Goal: Transaction & Acquisition: Download file/media

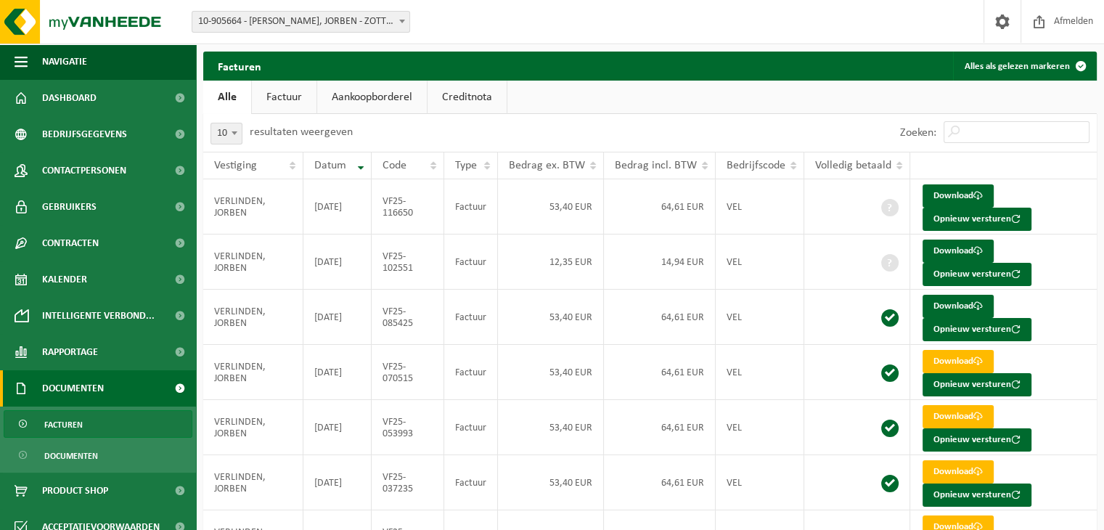
click at [279, 102] on link "Factuur" at bounding box center [284, 97] width 65 height 33
click at [935, 245] on link "Download" at bounding box center [958, 251] width 71 height 23
click at [813, 197] on td at bounding box center [857, 206] width 106 height 55
click at [449, 206] on td "Factuur" at bounding box center [471, 206] width 54 height 55
click at [949, 198] on link "Download" at bounding box center [958, 195] width 71 height 23
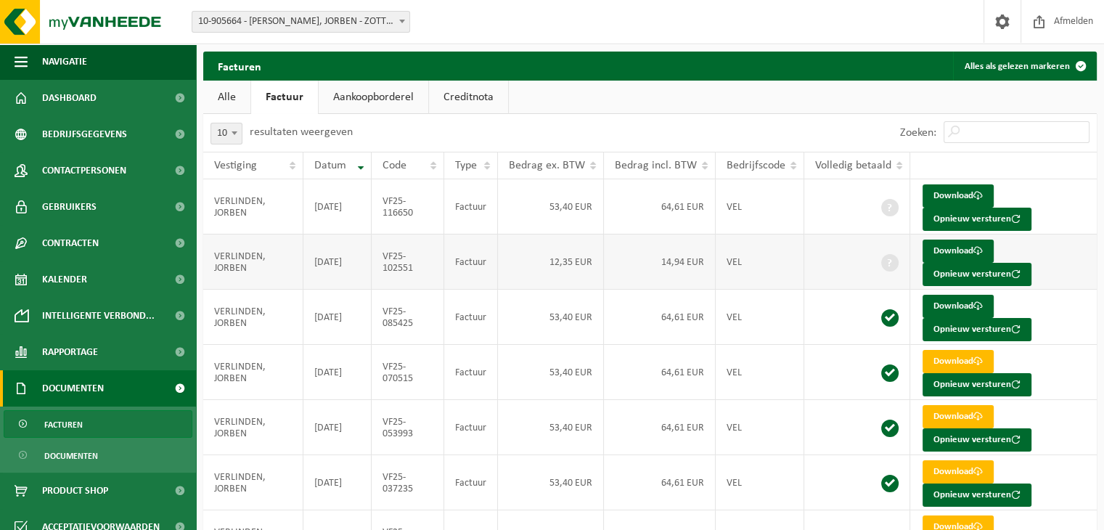
click at [690, 255] on td "14,94 EUR" at bounding box center [660, 261] width 112 height 55
click at [761, 261] on td "VEL" at bounding box center [760, 261] width 89 height 55
